Goal: Transaction & Acquisition: Purchase product/service

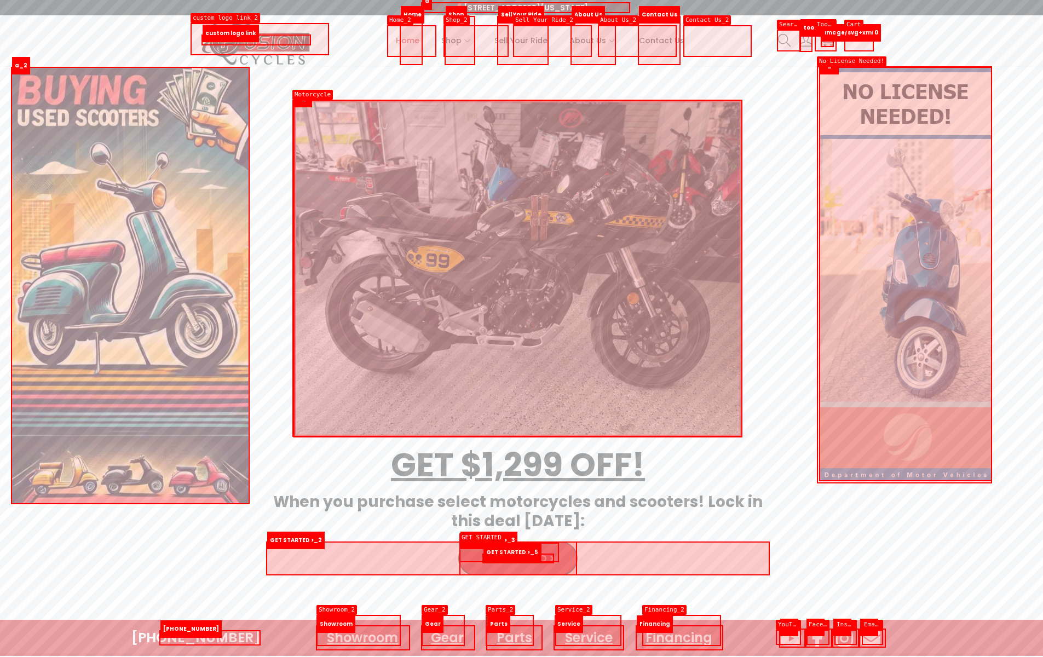
scroll to position [668, 0]
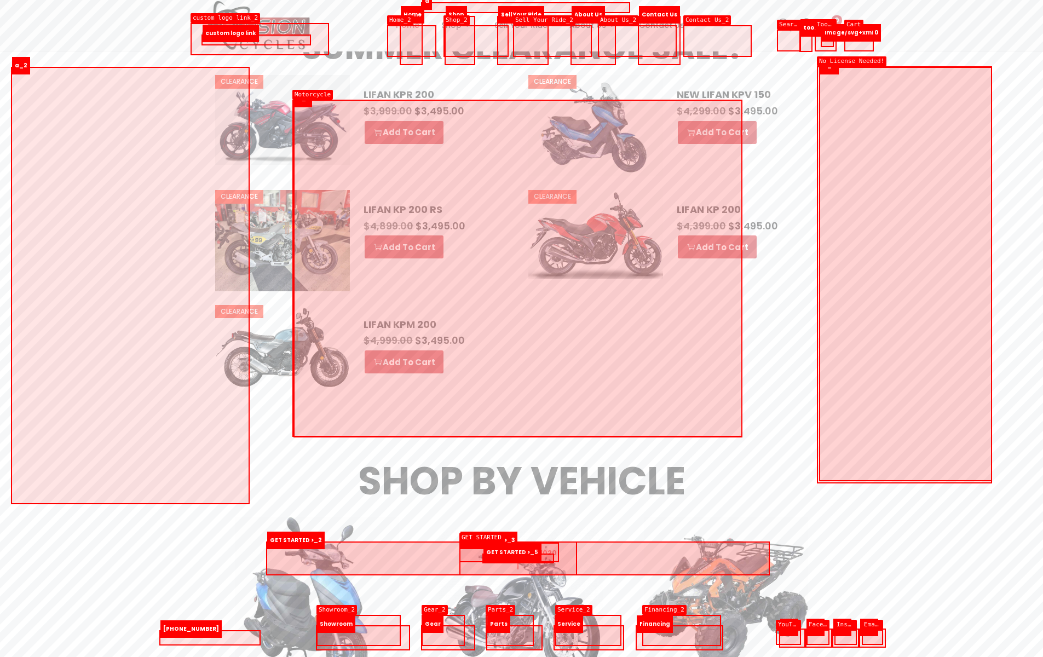
click at [518, 558] on img at bounding box center [521, 604] width 164 height 153
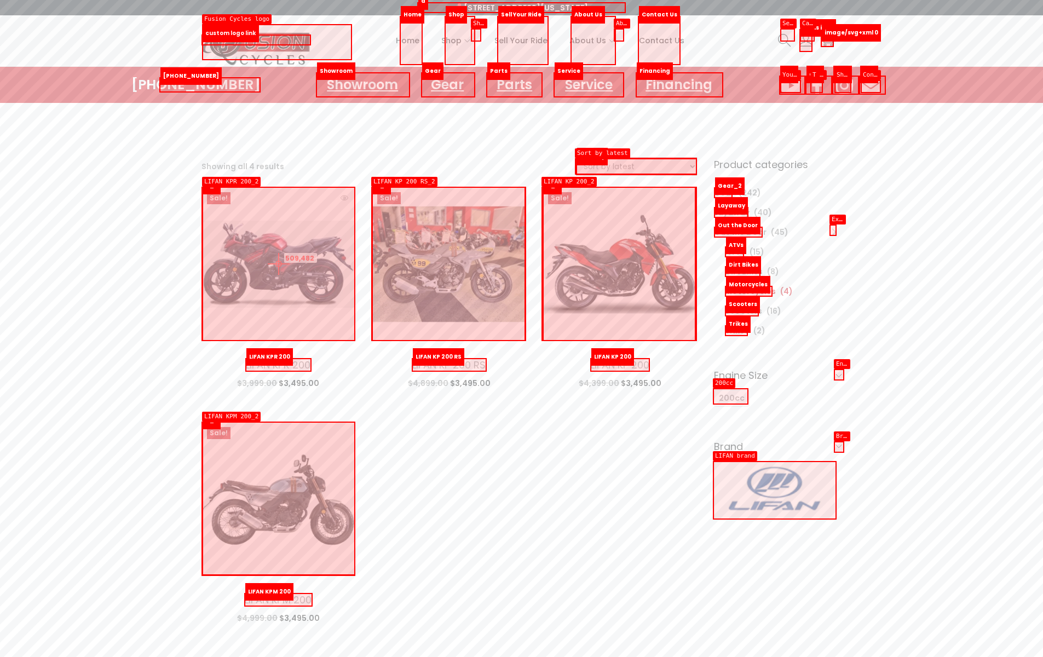
click at [279, 264] on img at bounding box center [278, 264] width 154 height 154
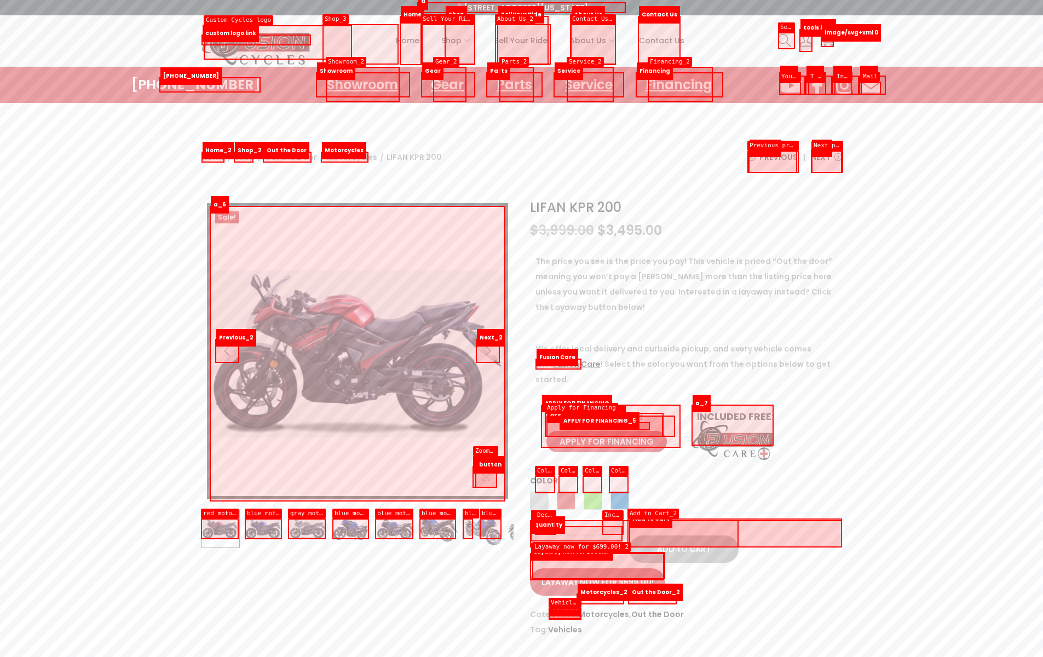
click at [683, 535] on button "Add to Cart" at bounding box center [683, 548] width 109 height 27
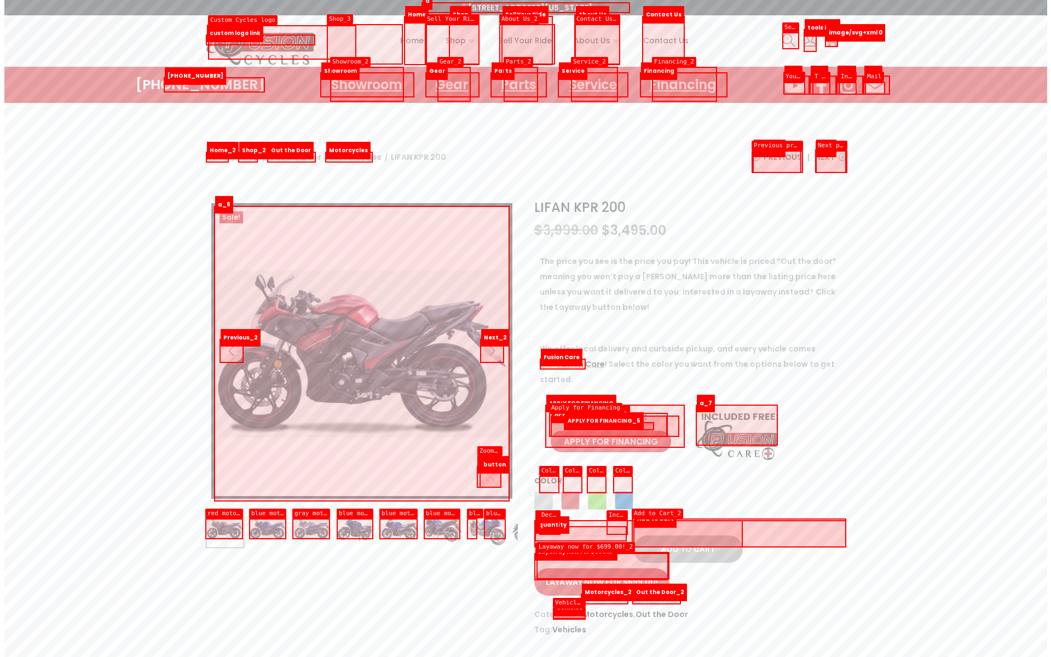
scroll to position [205, 0]
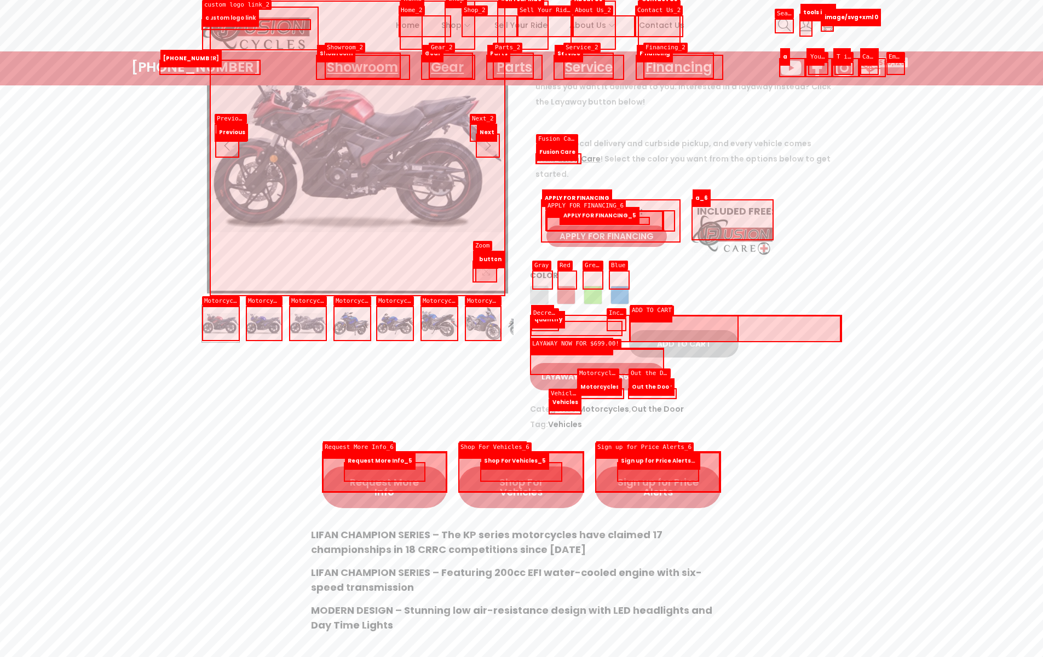
click at [869, 68] on icon at bounding box center [871, 67] width 24 height 19
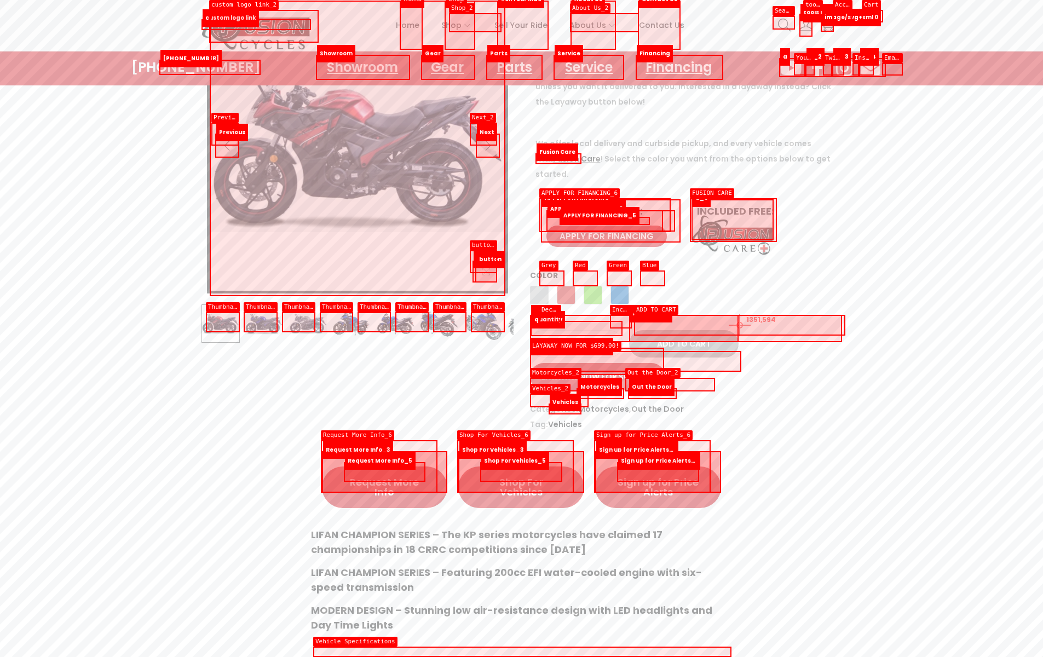
click at [739, 330] on div "LIFAN KPR 200 quantity 1 Add to Cart" at bounding box center [686, 343] width 312 height 27
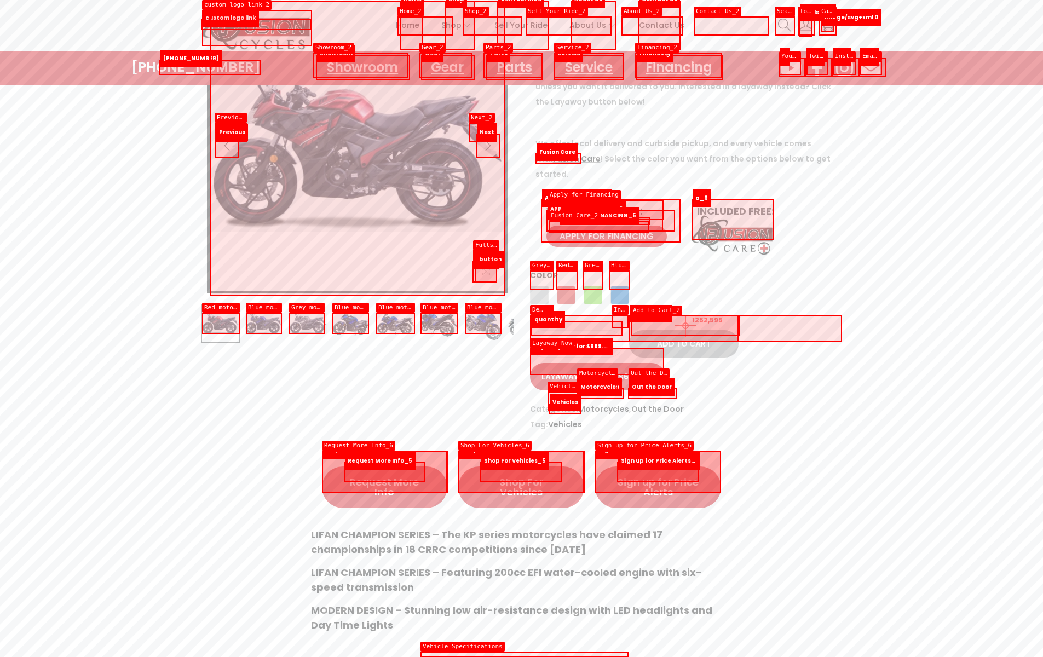
click at [685, 330] on button "Add to Cart" at bounding box center [683, 343] width 109 height 27
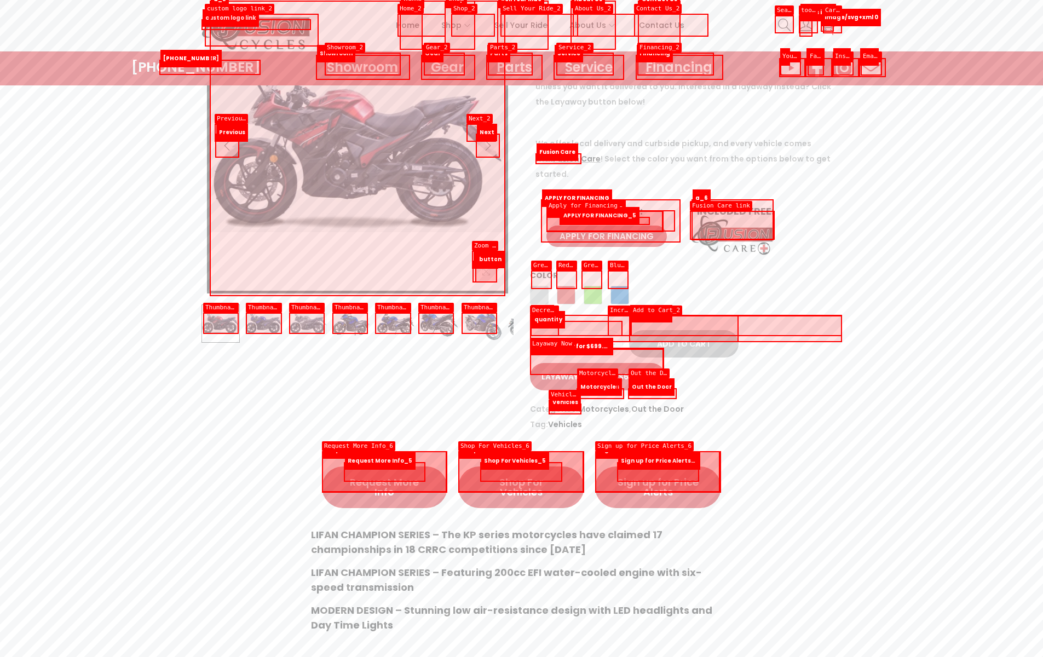
click at [832, 24] on icon at bounding box center [826, 25] width 13 height 11
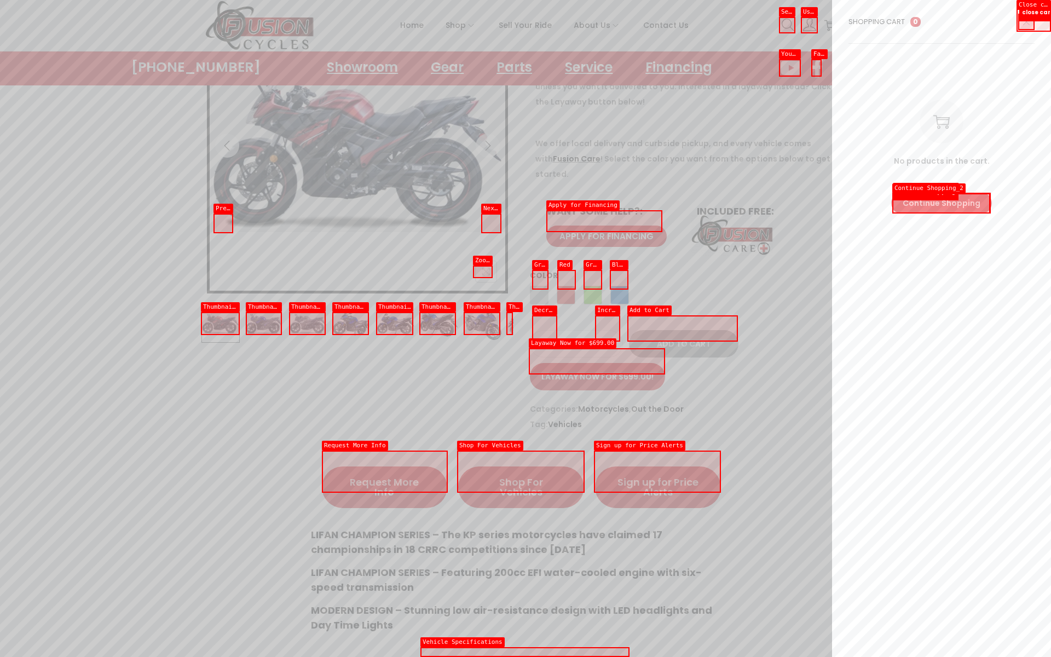
click at [1026, 21] on icon at bounding box center [1026, 21] width 7 height 7
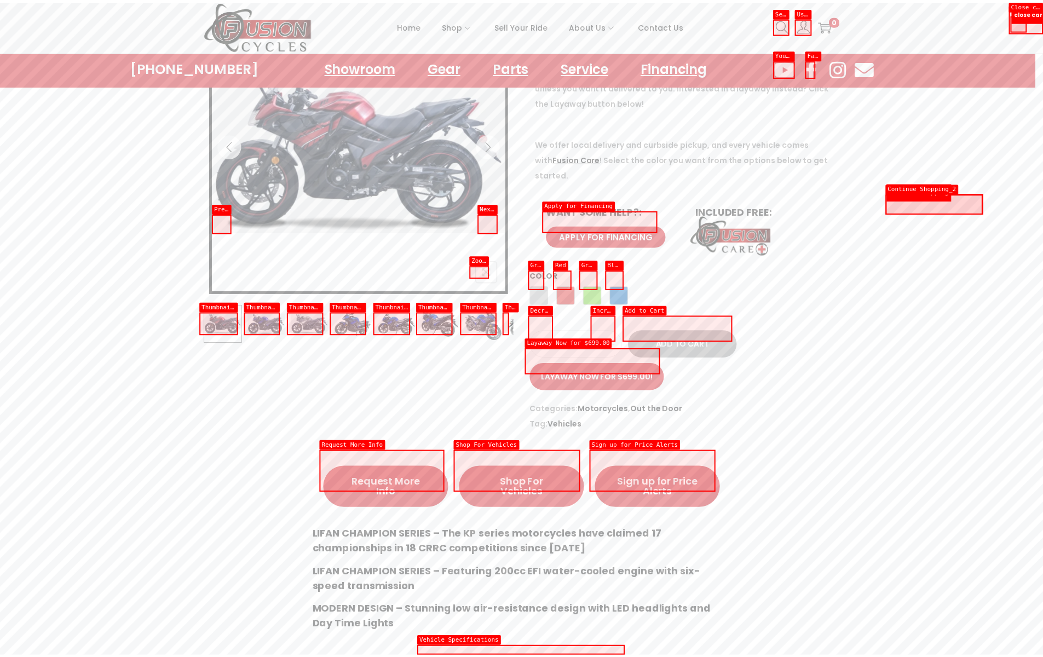
scroll to position [873, 0]
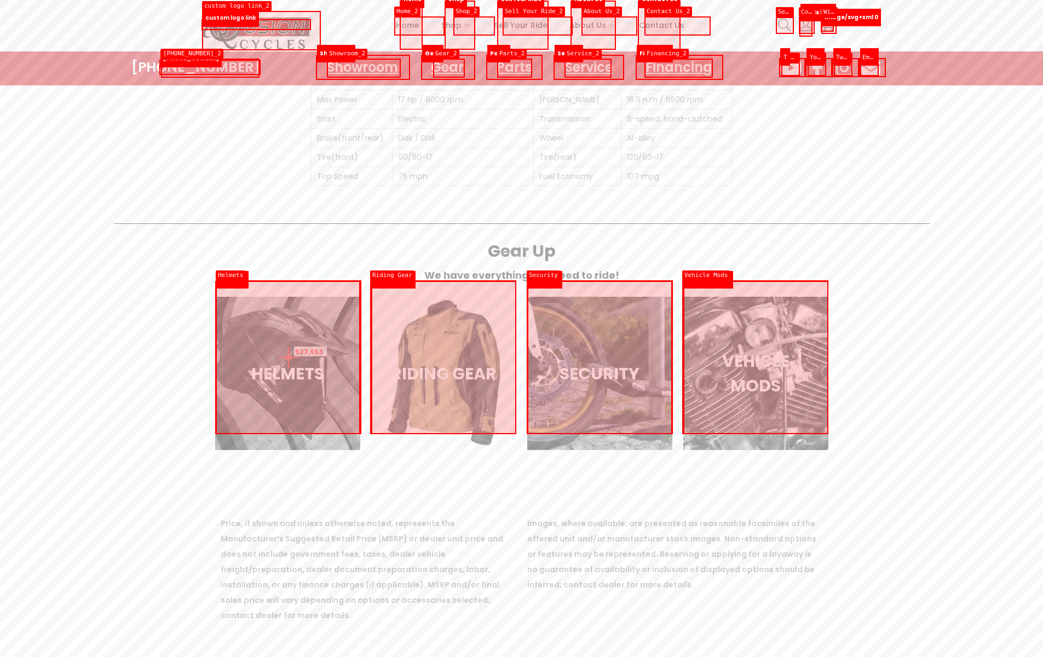
click at [288, 361] on h3 "HELMETS" at bounding box center [287, 373] width 107 height 25
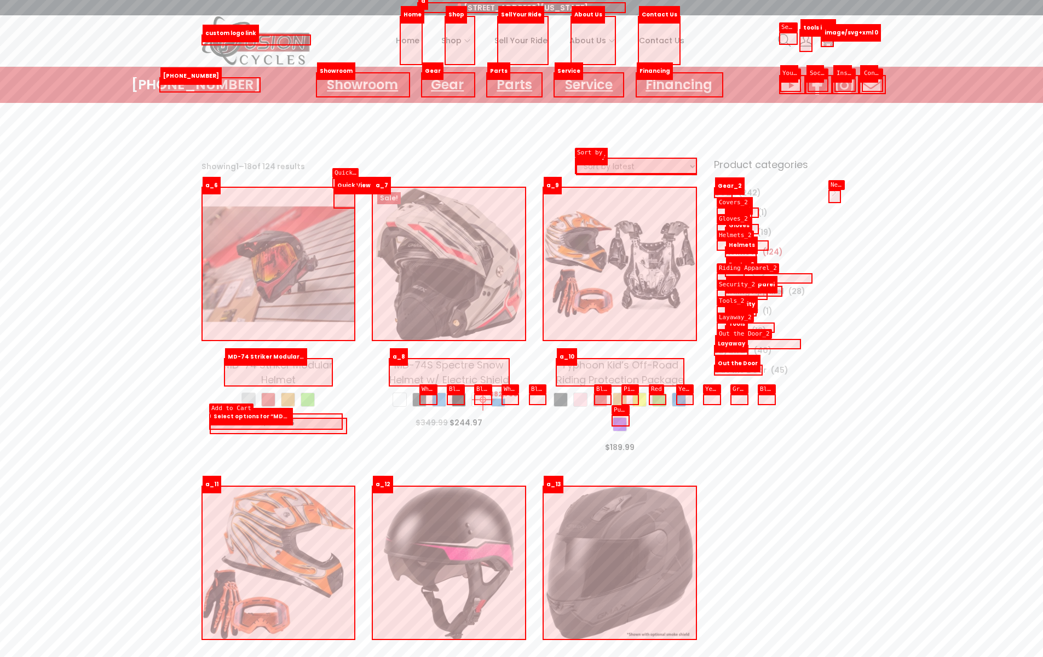
click at [483, 400] on span "White" at bounding box center [478, 399] width 14 height 14
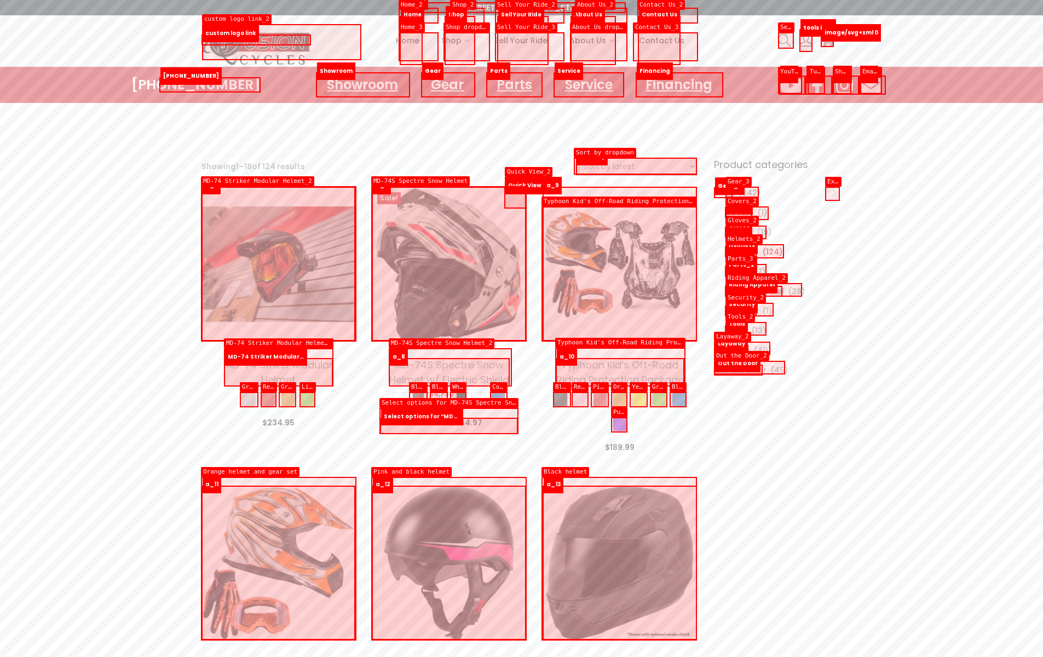
click at [418, 400] on span "Matte Black" at bounding box center [419, 399] width 14 height 14
